Goal: Information Seeking & Learning: Learn about a topic

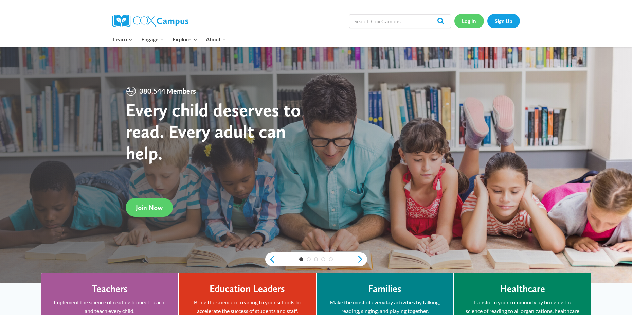
click at [466, 22] on link "Log In" at bounding box center [469, 21] width 30 height 14
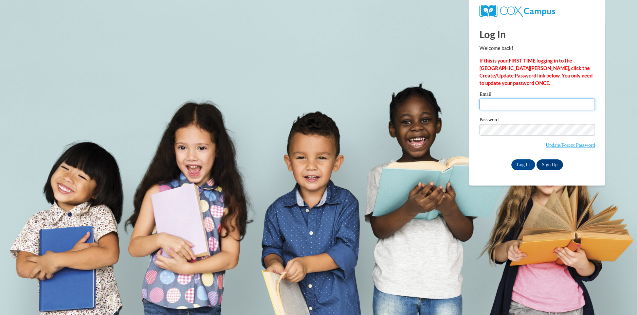
click at [501, 103] on input "Email" at bounding box center [536, 104] width 115 height 12
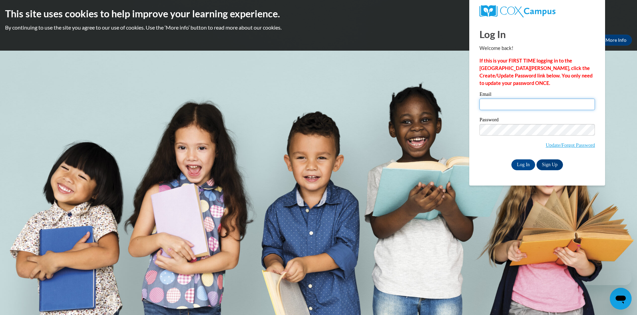
type input "[EMAIL_ADDRESS][DOMAIN_NAME]"
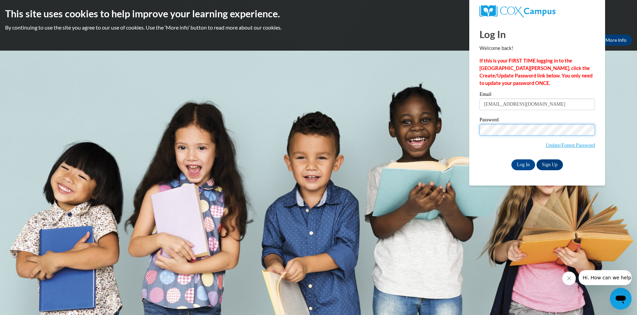
click at [511, 159] on input "Log In" at bounding box center [523, 164] width 24 height 11
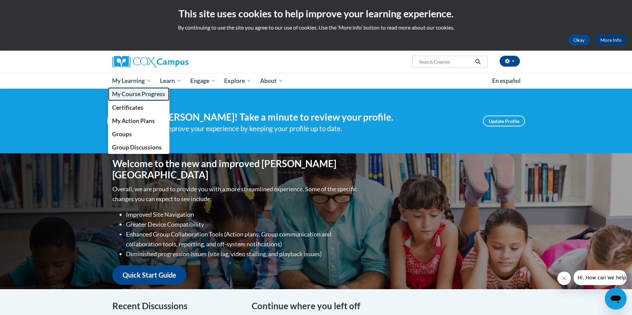
click at [137, 95] on span "My Course Progress" at bounding box center [138, 93] width 53 height 7
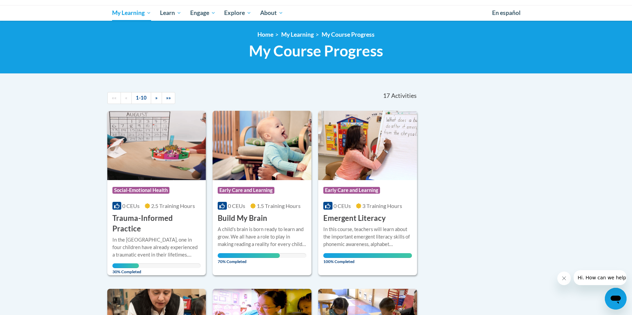
scroll to position [102, 0]
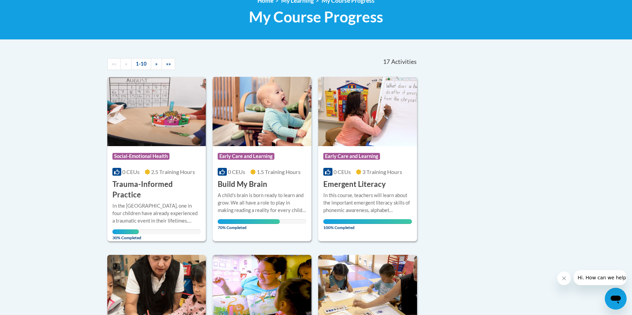
click at [263, 189] on h3 "Build My Brain" at bounding box center [243, 184] width 50 height 11
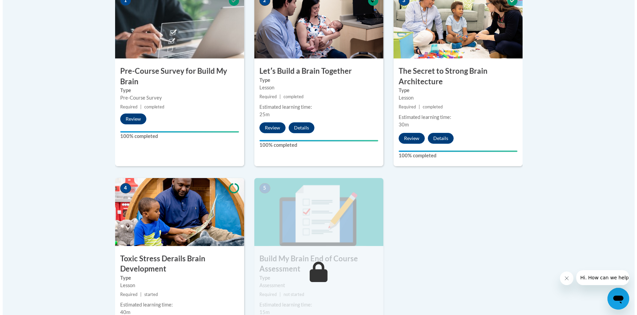
scroll to position [306, 0]
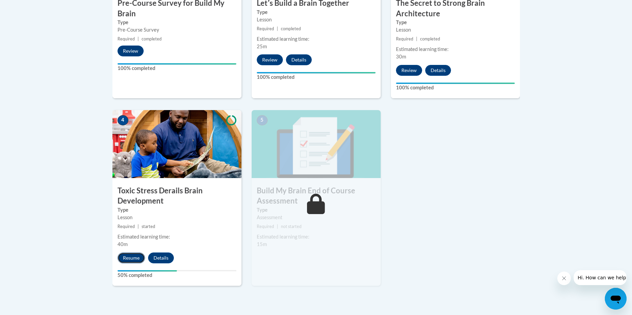
click at [139, 257] on button "Resume" at bounding box center [131, 257] width 28 height 11
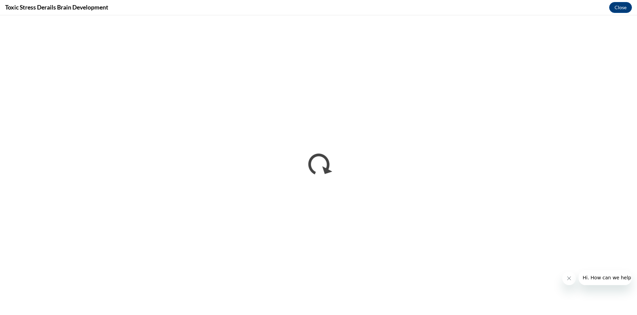
scroll to position [0, 0]
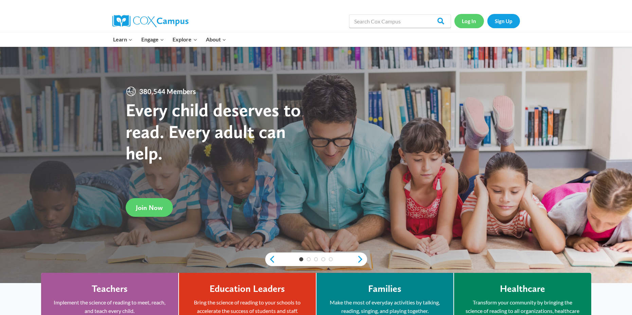
click at [469, 23] on link "Log In" at bounding box center [469, 21] width 30 height 14
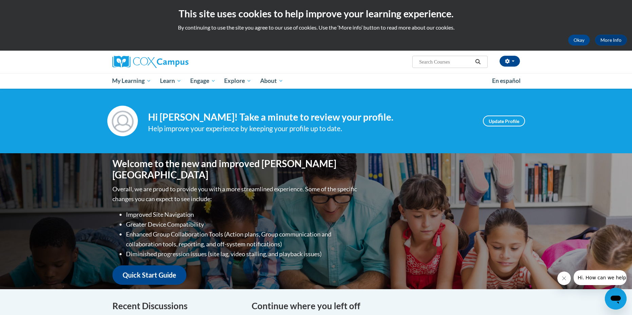
click at [466, 62] on input "Search..." at bounding box center [445, 62] width 54 height 8
type input "TIPS reads"
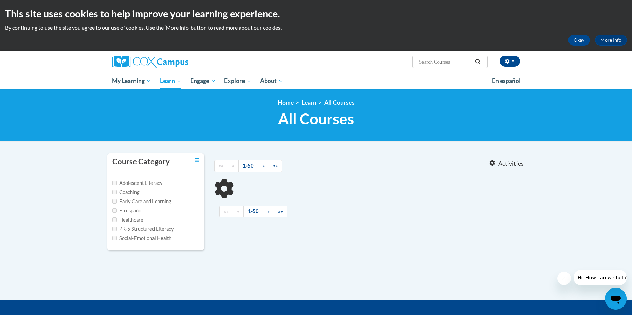
type input "TIPS reads"
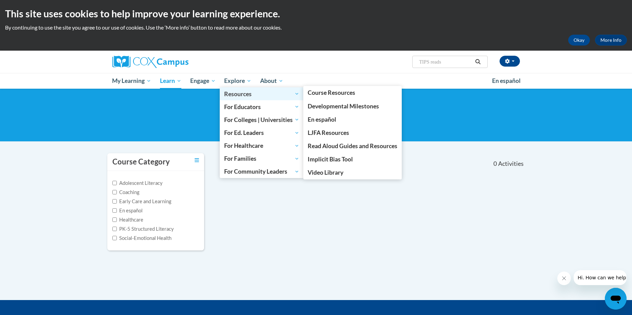
click at [280, 93] on span "Resources" at bounding box center [261, 94] width 75 height 8
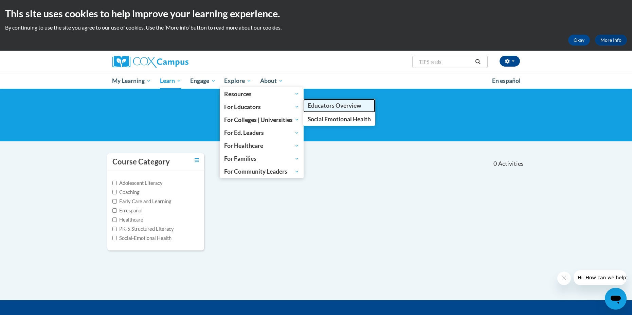
click at [323, 108] on span "Educators Overview" at bounding box center [335, 105] width 54 height 7
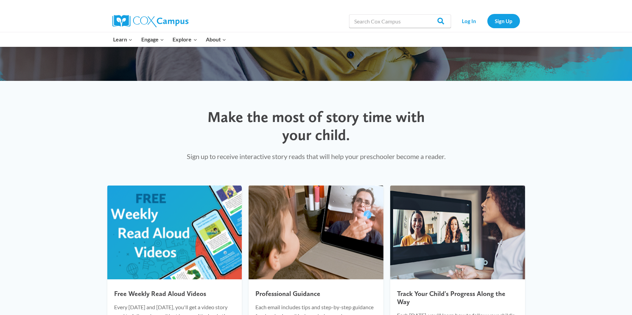
scroll to position [204, 0]
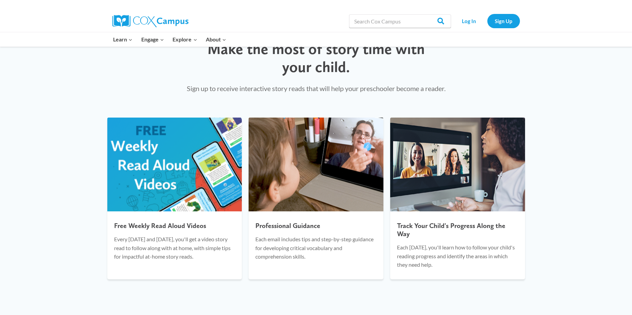
click at [165, 230] on span "Free Weekly Read Aloud Videos" at bounding box center [160, 225] width 92 height 8
click at [145, 182] on img at bounding box center [174, 164] width 135 height 94
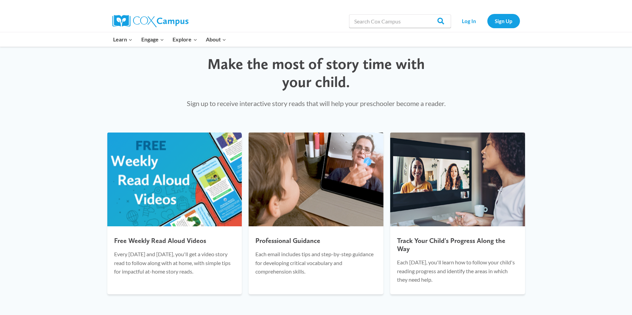
scroll to position [155, 0]
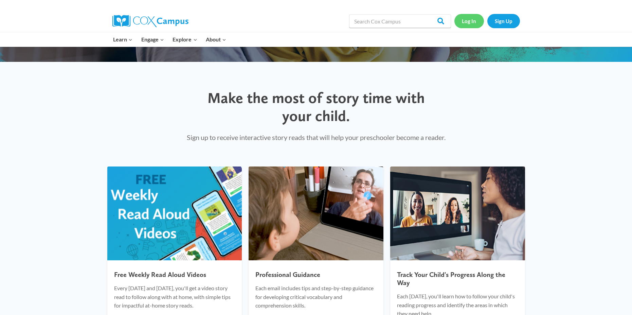
click at [468, 22] on link "Log In" at bounding box center [469, 21] width 30 height 14
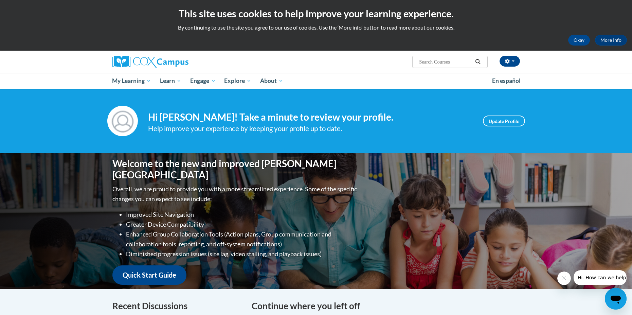
click at [436, 63] on input "Search..." at bounding box center [445, 62] width 54 height 8
type input "TIPS reads"
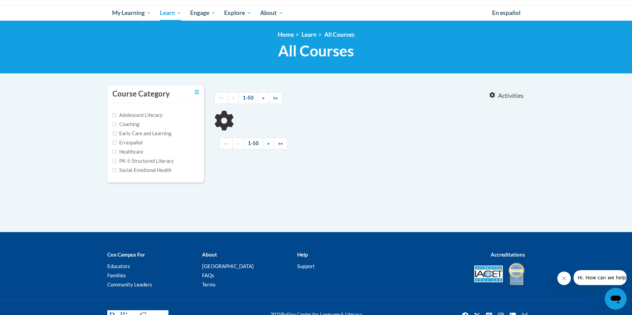
type input "TIPS reads"
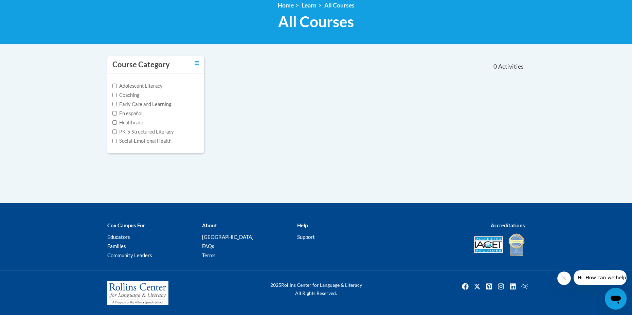
scroll to position [29, 0]
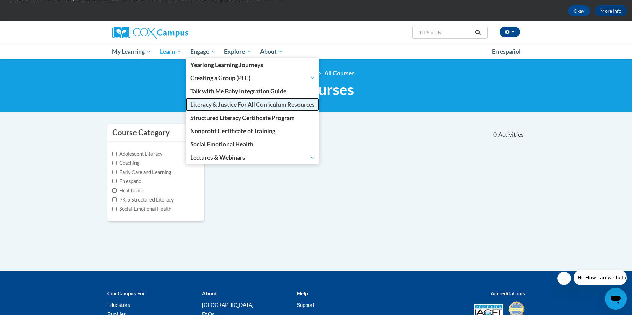
click at [242, 105] on span "Literacy & Justice For All Curriculum Resources" at bounding box center [252, 104] width 125 height 7
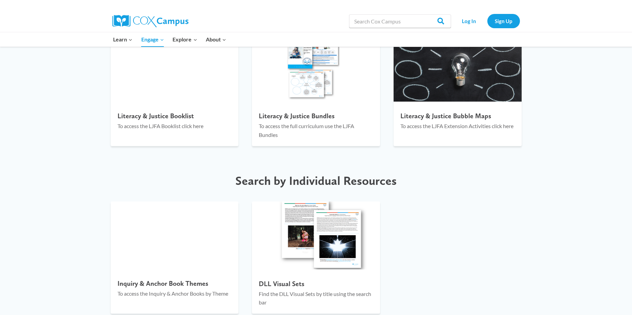
scroll to position [747, 0]
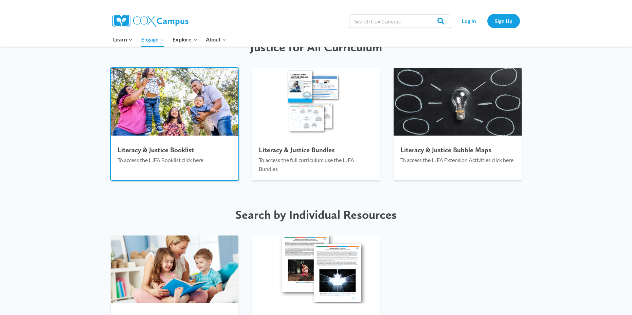
click at [161, 132] on div at bounding box center [124, 140] width 76 height 76
click at [158, 143] on div "Literacy & Justice Booklist To access the LJFA Booklist click here" at bounding box center [175, 156] width 128 height 29
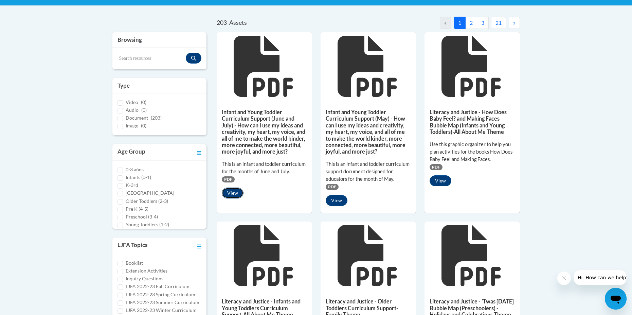
click at [235, 193] on button "View" at bounding box center [233, 192] width 22 height 11
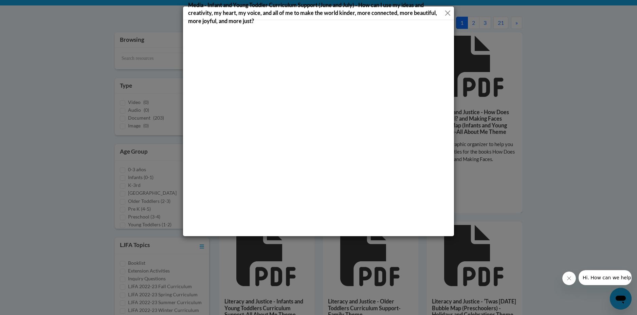
click at [444, 8] on h5 "Media - Infant and Young Toddler Curriculum Support (June and July) - How can I…" at bounding box center [316, 12] width 257 height 23
click at [447, 16] on button "Close" at bounding box center [448, 13] width 6 height 8
